Goal: Find specific page/section: Find specific page/section

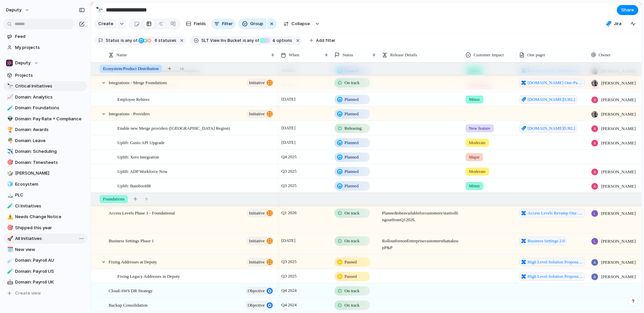
click at [39, 238] on span "All Initiatives" at bounding box center [50, 238] width 70 height 7
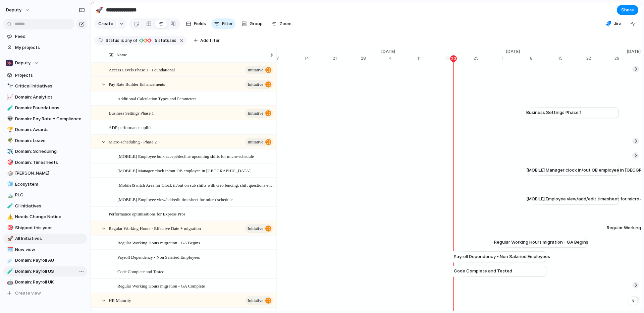
click at [48, 272] on span "Domain: Payroll US" at bounding box center [50, 271] width 70 height 7
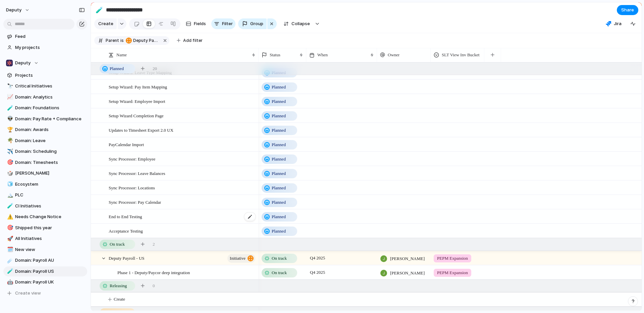
scroll to position [333, 0]
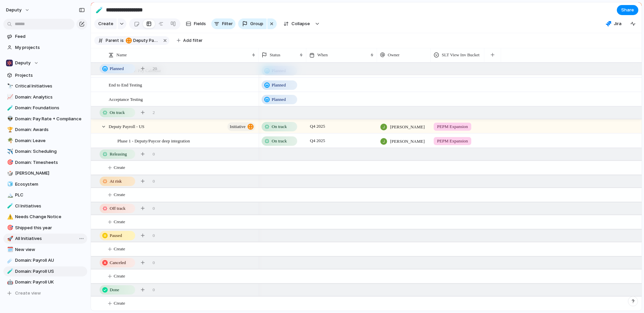
click at [48, 241] on span "All Initiatives" at bounding box center [50, 238] width 70 height 7
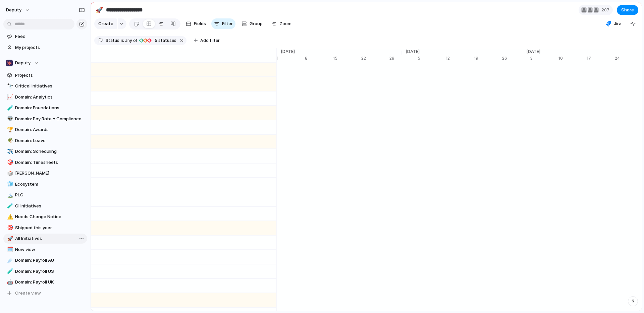
type input "**********"
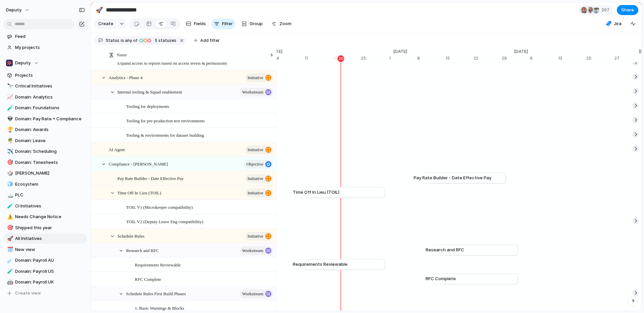
scroll to position [4633, 0]
